Goal: Transaction & Acquisition: Subscribe to service/newsletter

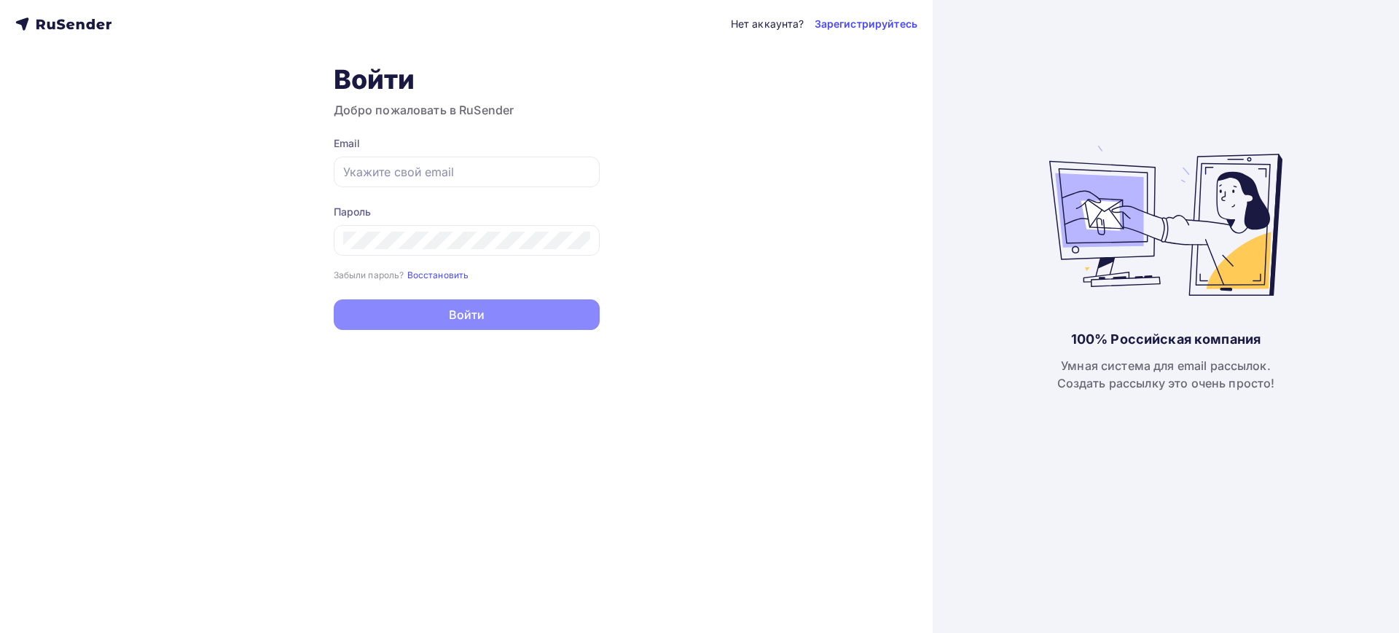
type input "[EMAIL_ADDRESS][DOMAIN_NAME]"
click at [462, 315] on button "Войти" at bounding box center [467, 314] width 266 height 31
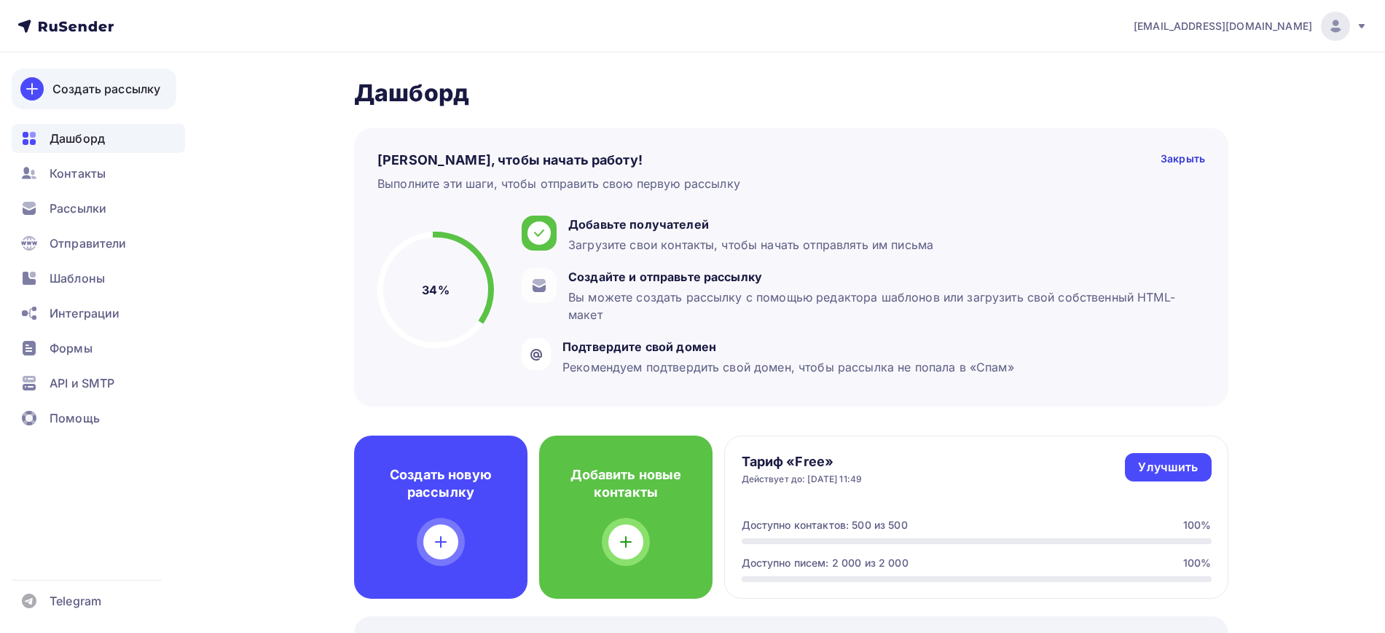
click at [41, 87] on div at bounding box center [31, 88] width 23 height 23
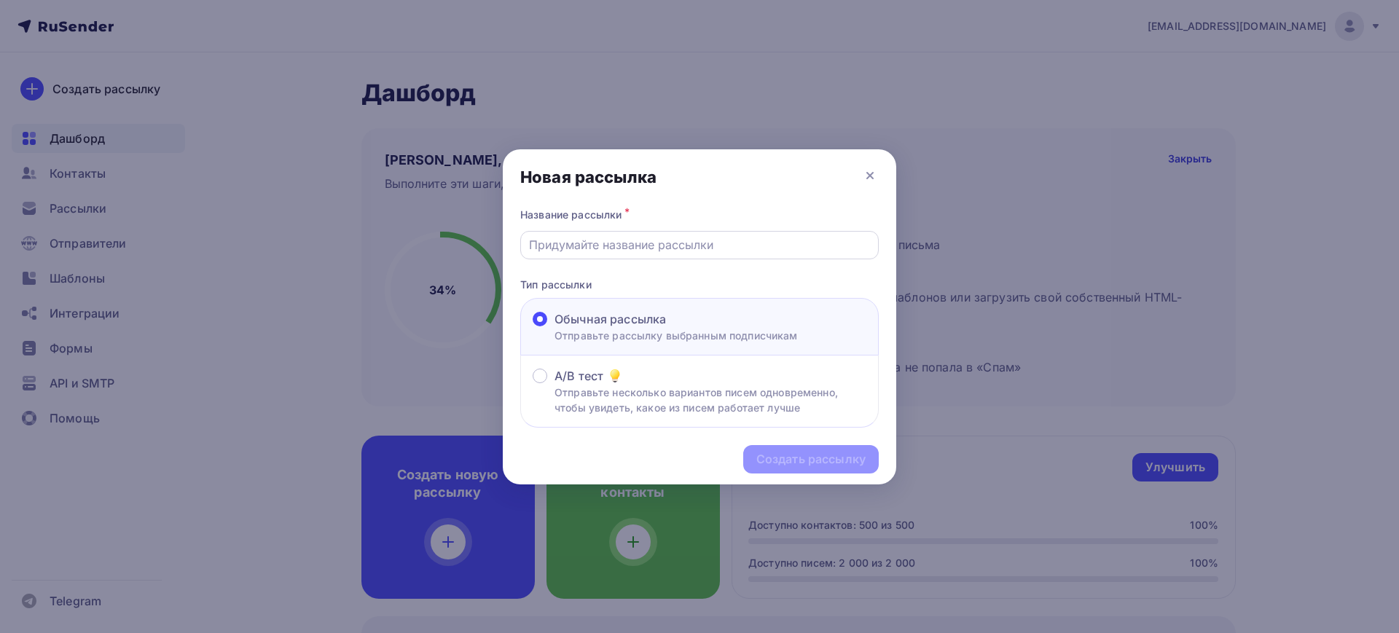
click at [654, 249] on input "text" at bounding box center [700, 244] width 342 height 17
type input "Test Press Release"
click at [680, 247] on input "Test Press Release" at bounding box center [700, 244] width 342 height 17
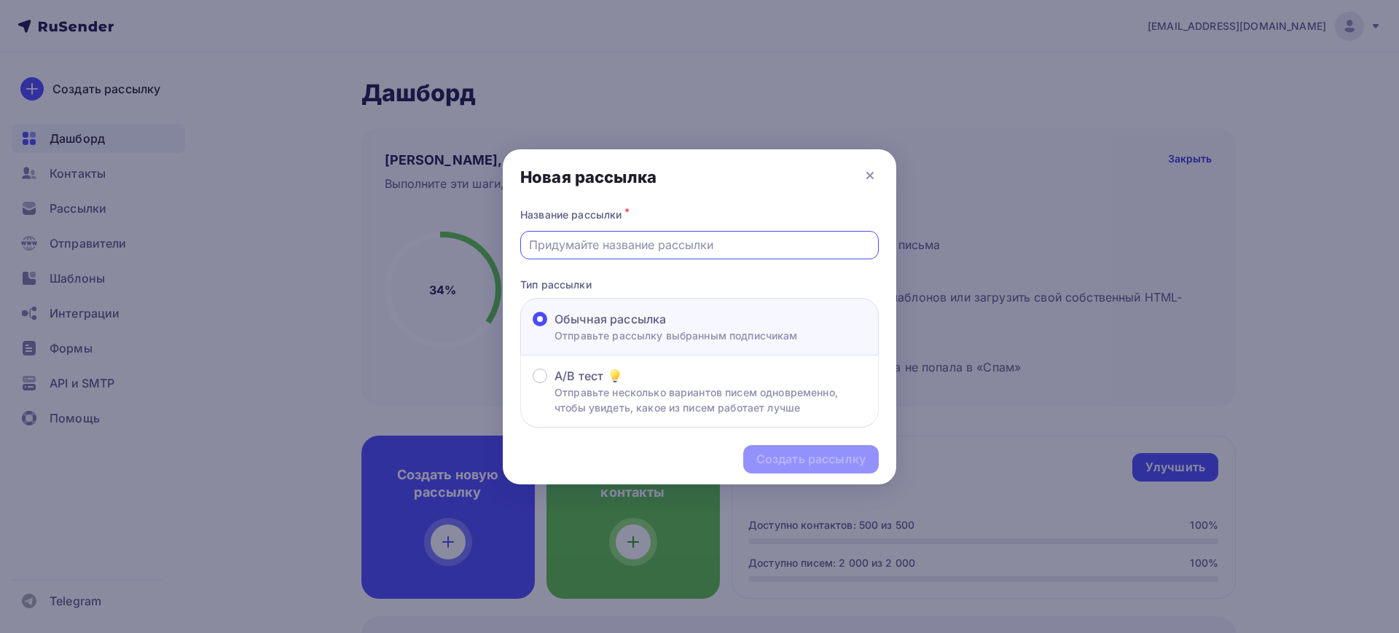
click at [501, 633] on div at bounding box center [699, 633] width 1399 height 0
drag, startPoint x: 501, startPoint y: 146, endPoint x: 896, endPoint y: 484, distance: 518.9
click at [896, 633] on div at bounding box center [699, 633] width 1399 height 0
drag, startPoint x: 502, startPoint y: 167, endPoint x: 521, endPoint y: 185, distance: 26.3
click at [521, 185] on body "zevia.cheva@yandex.ru Аккаунт Тарифы Выйти Создать рассылку Новая рассылка Назв…" at bounding box center [699, 316] width 1399 height 633
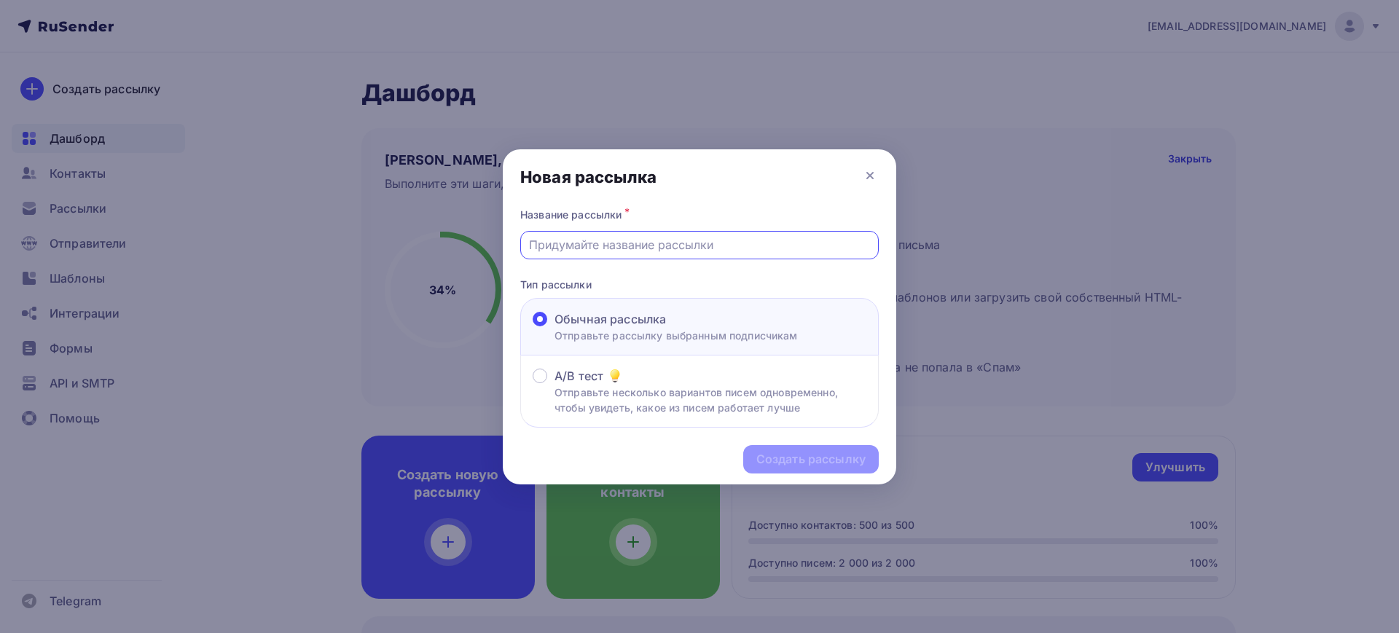
click at [1027, 633] on div at bounding box center [699, 633] width 1399 height 0
click at [39, 633] on div "Ruler mode..." at bounding box center [699, 640] width 1399 height 15
click at [55, 633] on div "Ruler mode..." at bounding box center [699, 640] width 1399 height 15
click at [44, 633] on div "Ruler mode..." at bounding box center [699, 640] width 1399 height 15
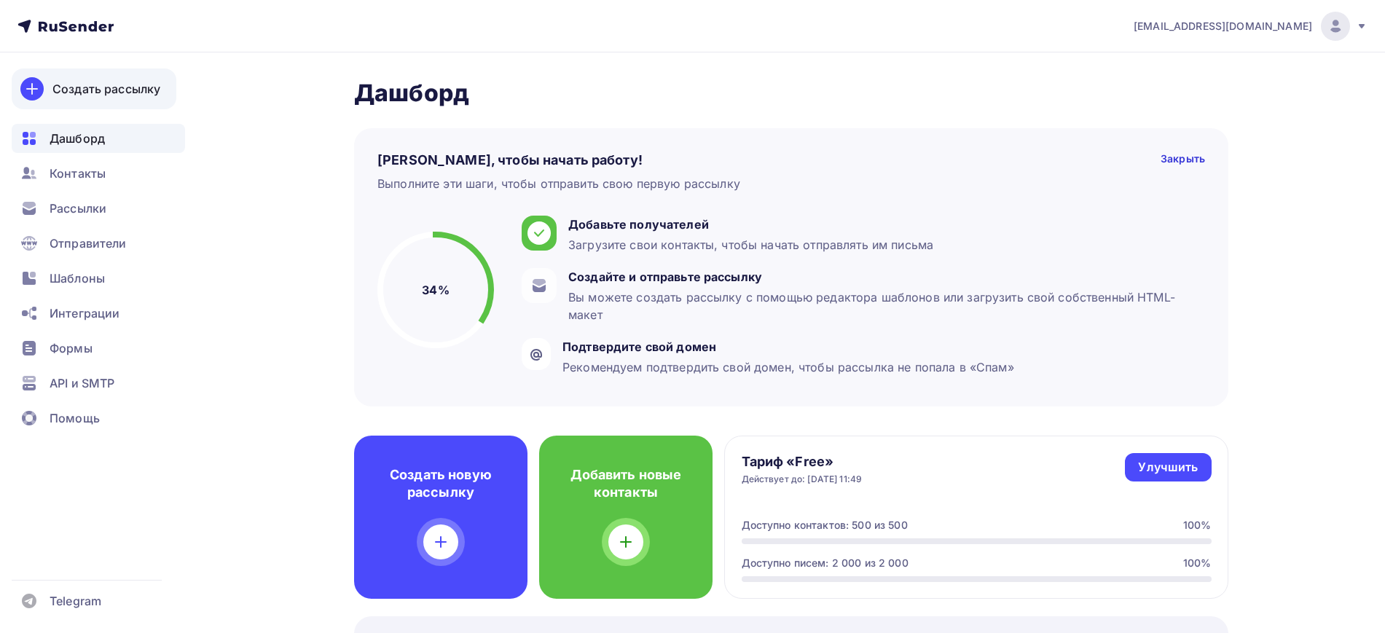
click at [55, 85] on div "Создать рассылку" at bounding box center [106, 88] width 108 height 17
